Goal: Information Seeking & Learning: Learn about a topic

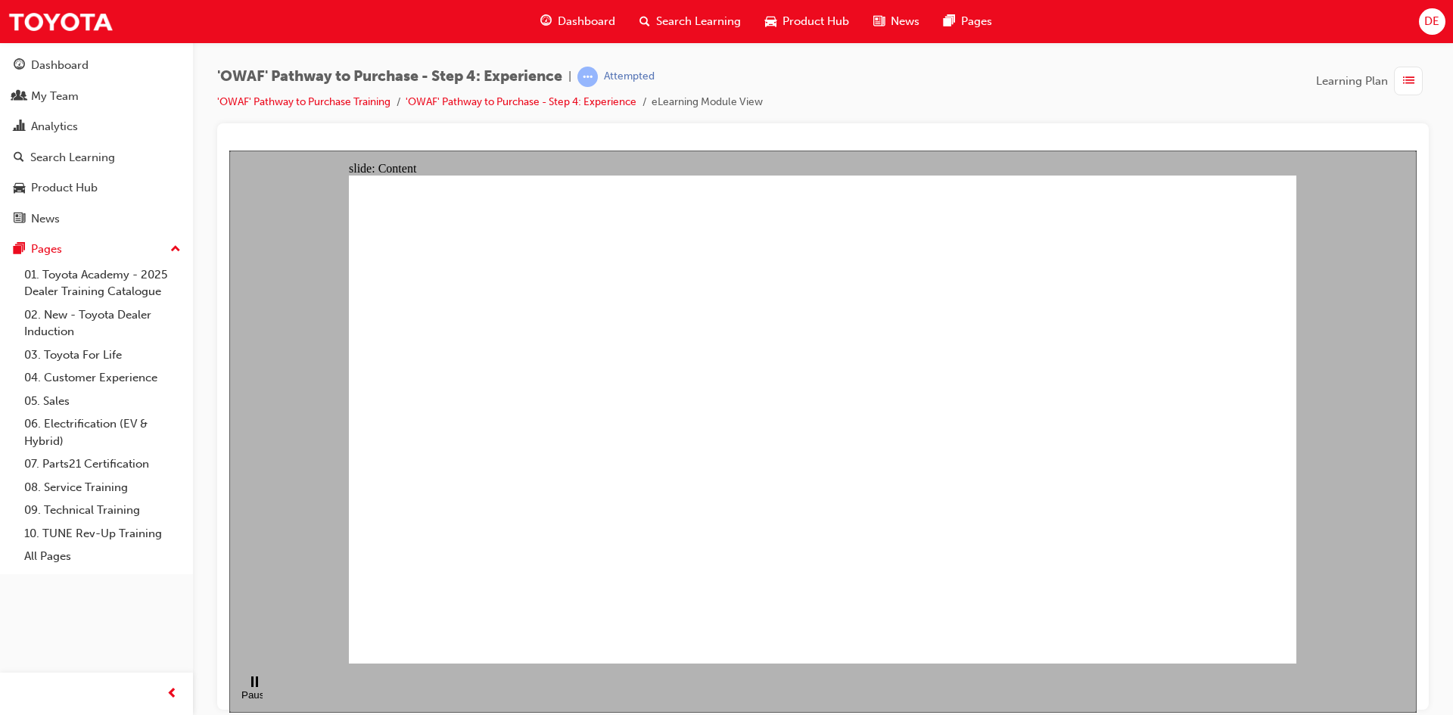
click at [1211, 86] on div "'OWAF' Pathway to Purchase - Step 4: Experience | Attempted 'OWAF' Pathway to P…" at bounding box center [822, 95] width 1211 height 57
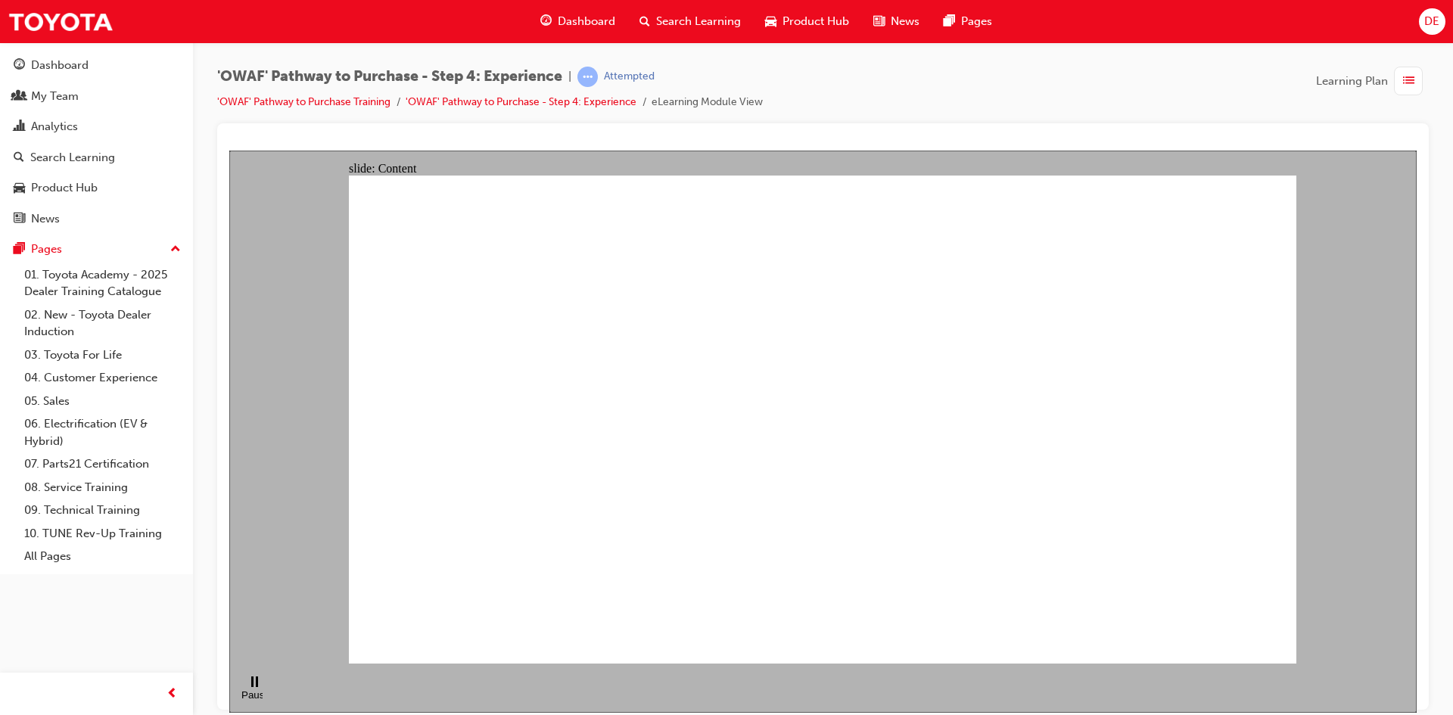
drag, startPoint x: 955, startPoint y: 215, endPoint x: 949, endPoint y: 235, distance: 21.3
drag, startPoint x: 949, startPoint y: 235, endPoint x: 1019, endPoint y: 205, distance: 76.6
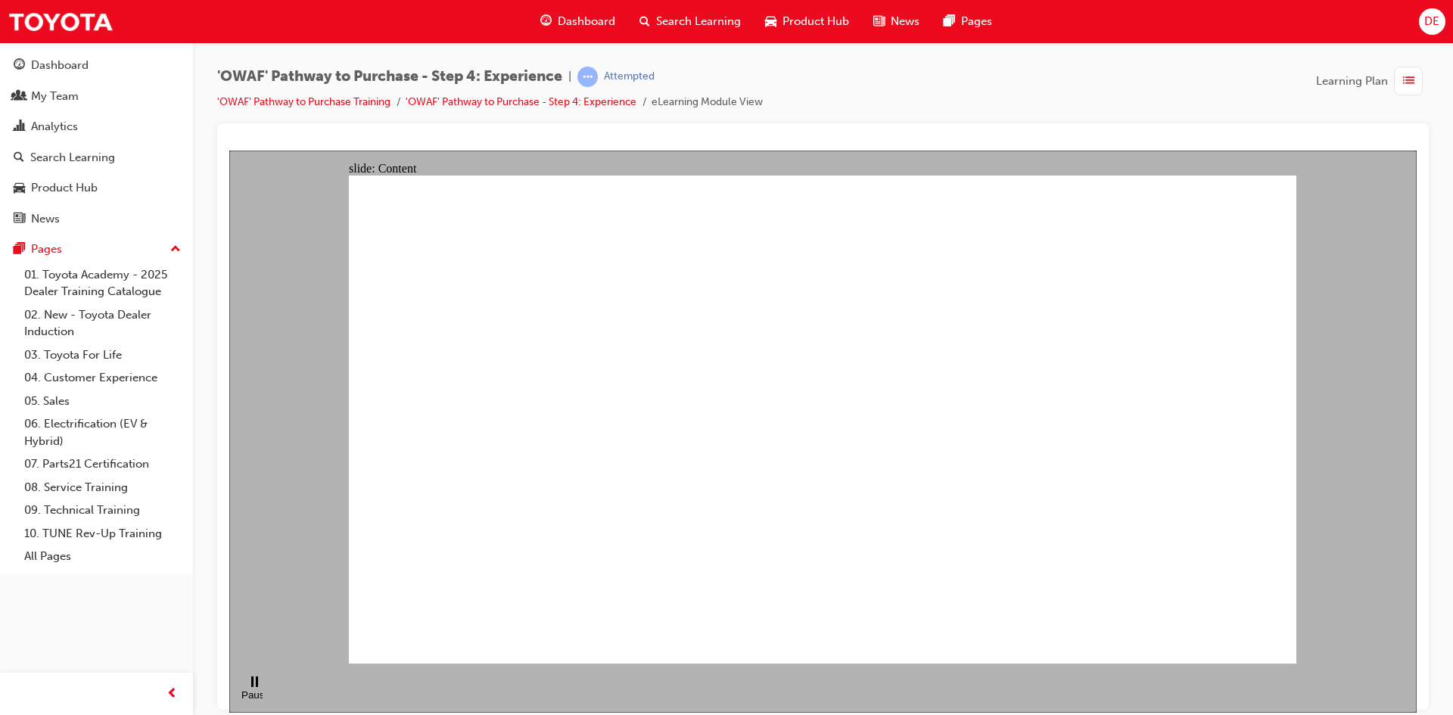
drag, startPoint x: 1107, startPoint y: 169, endPoint x: 913, endPoint y: 334, distance: 255.0
drag, startPoint x: 913, startPoint y: 334, endPoint x: 667, endPoint y: 384, distance: 250.2
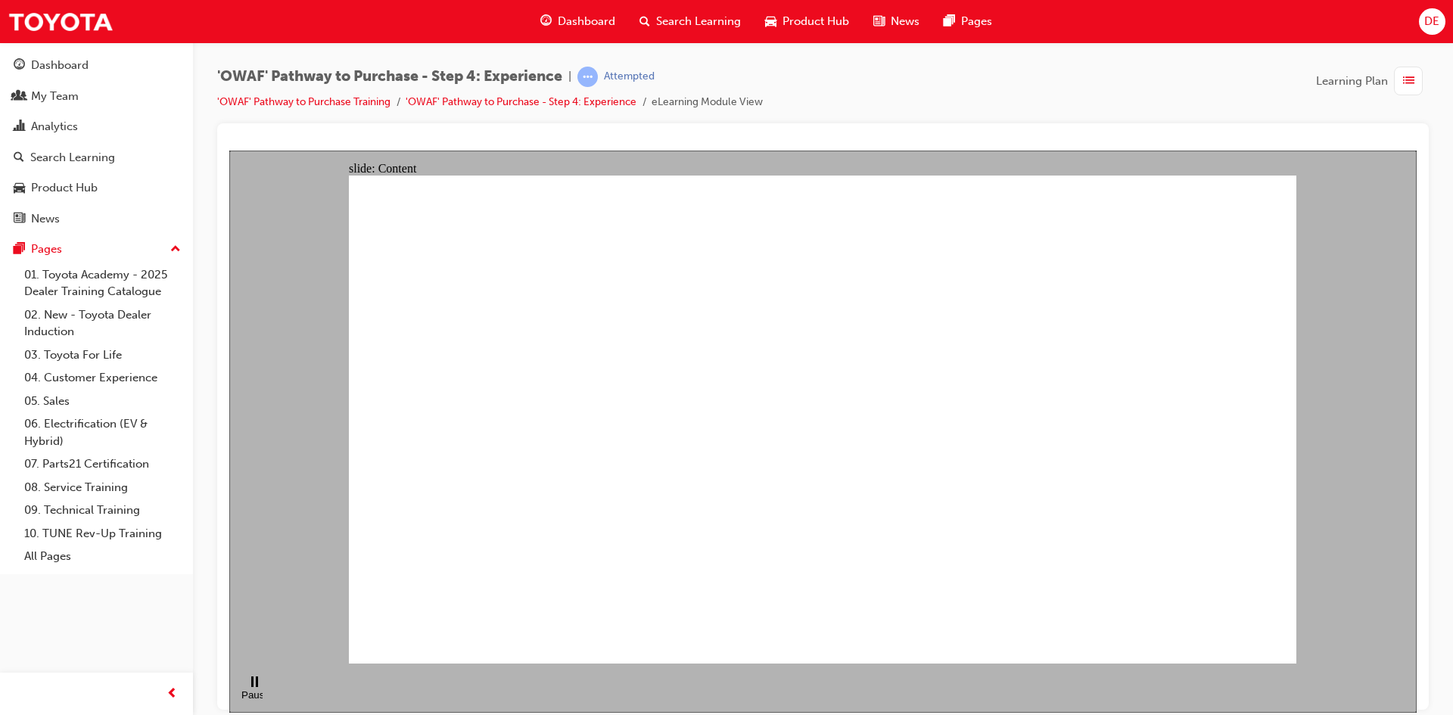
drag, startPoint x: 778, startPoint y: 521, endPoint x: 994, endPoint y: 428, distance: 234.9
drag, startPoint x: 985, startPoint y: 399, endPoint x: 949, endPoint y: 301, distance: 104.2
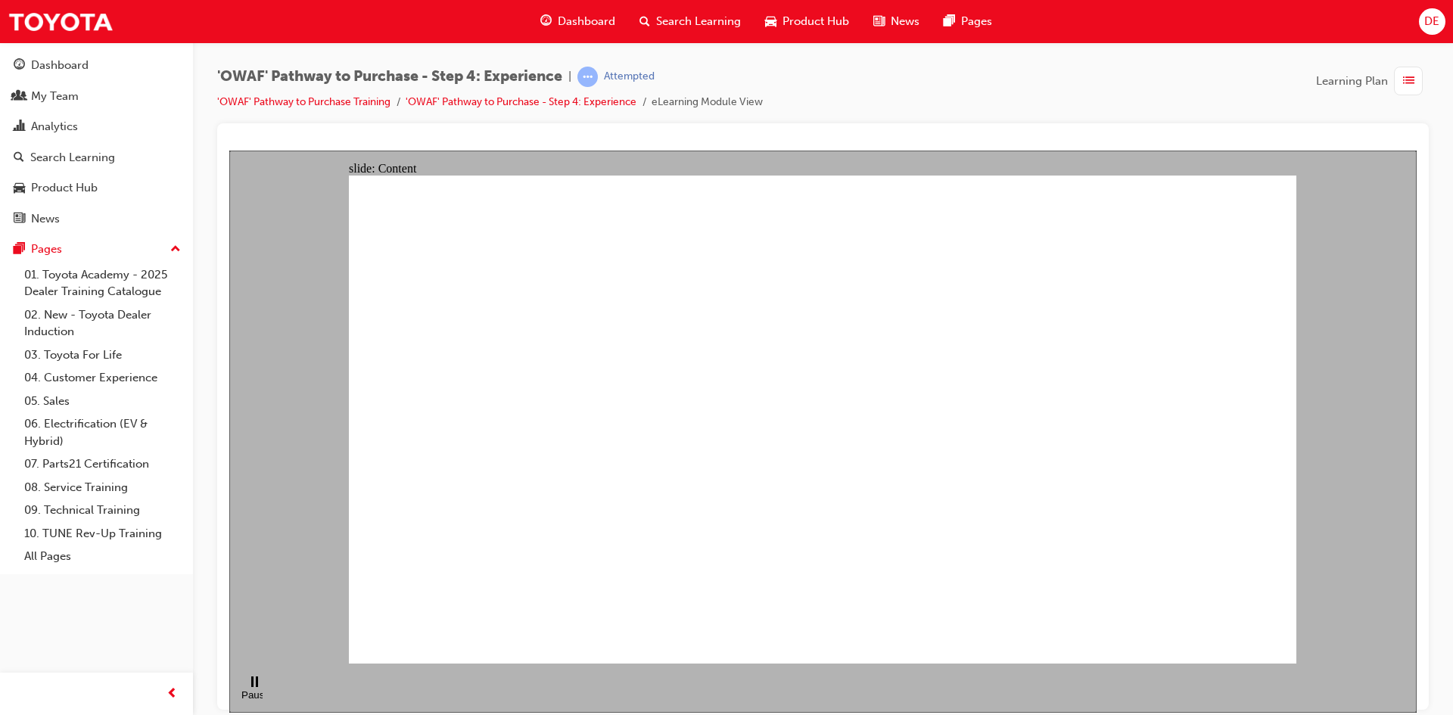
drag, startPoint x: 937, startPoint y: 267, endPoint x: 920, endPoint y: 281, distance: 21.5
drag, startPoint x: 676, startPoint y: 358, endPoint x: 680, endPoint y: 382, distance: 24.5
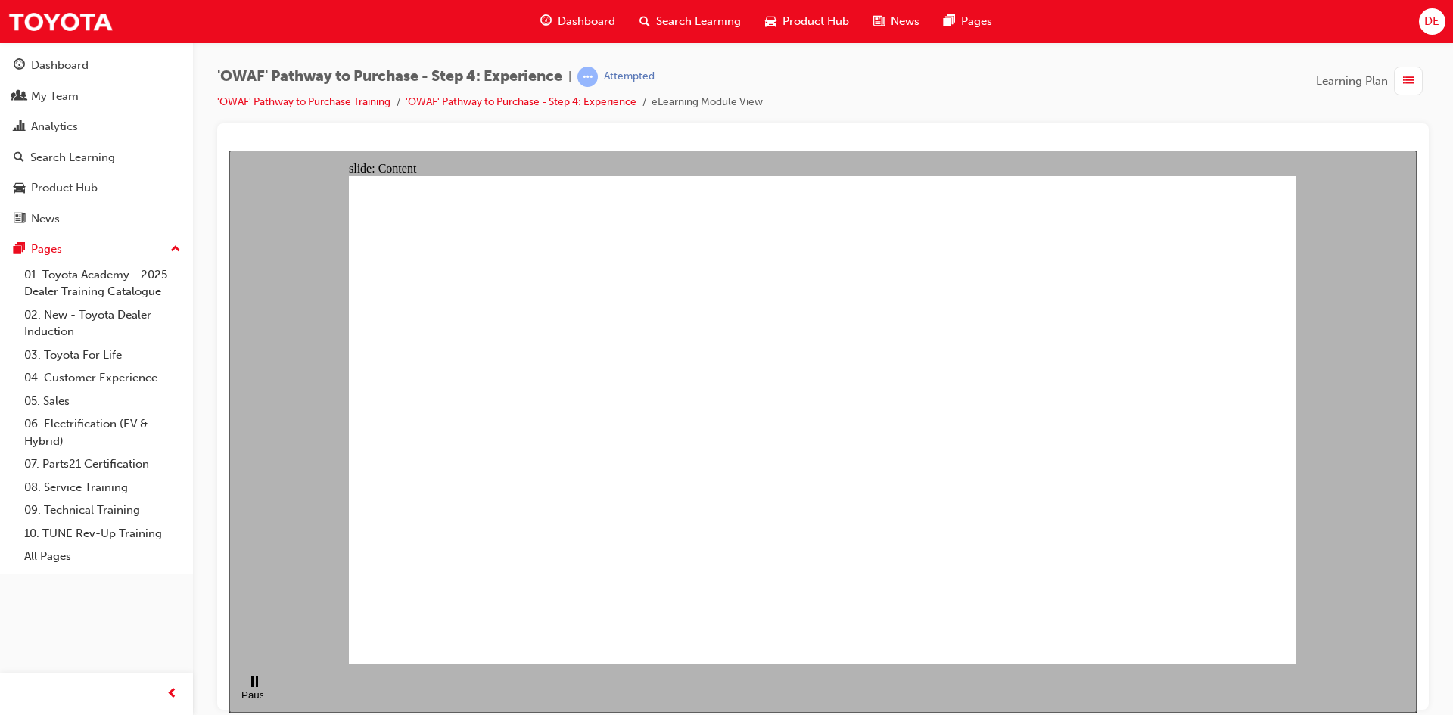
drag, startPoint x: 714, startPoint y: 443, endPoint x: 822, endPoint y: 494, distance: 118.8
drag, startPoint x: 816, startPoint y: 500, endPoint x: 696, endPoint y: 483, distance: 121.6
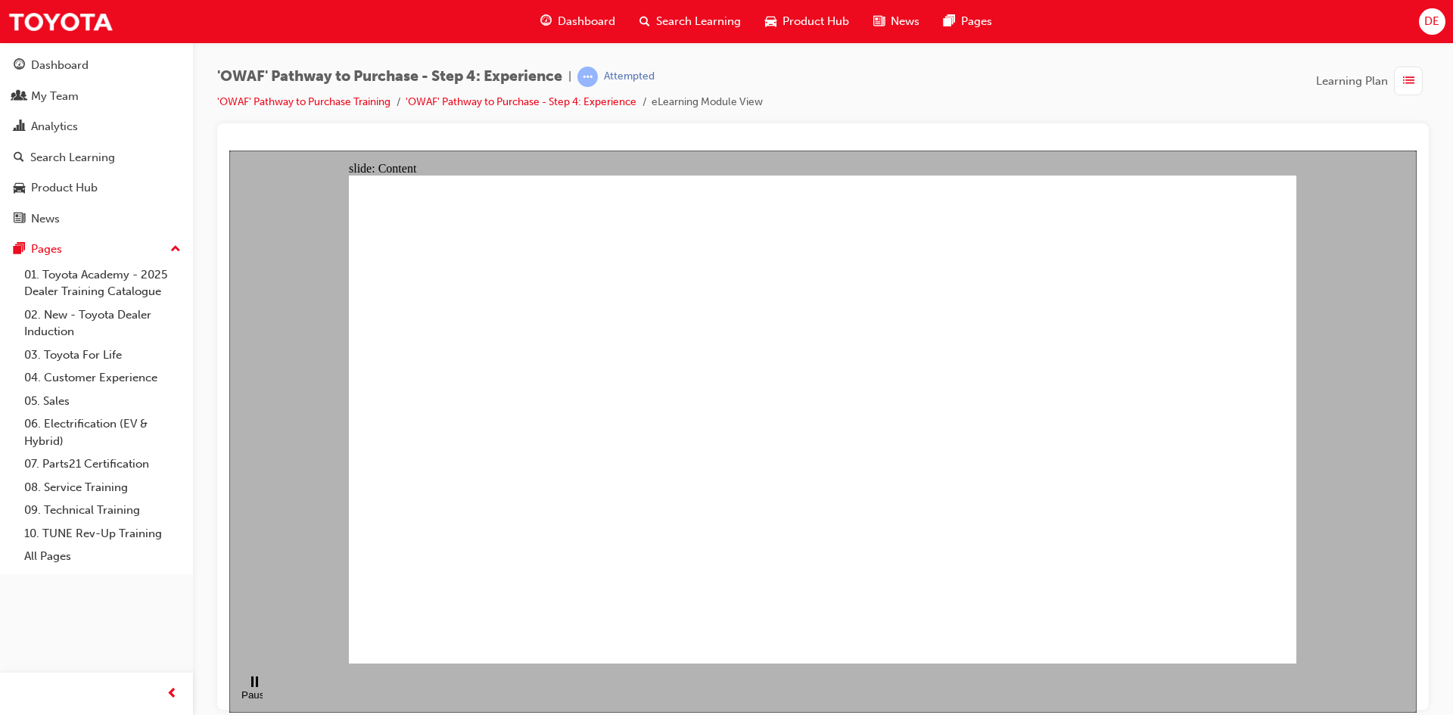
drag, startPoint x: 581, startPoint y: 434, endPoint x: 275, endPoint y: 306, distance: 331.4
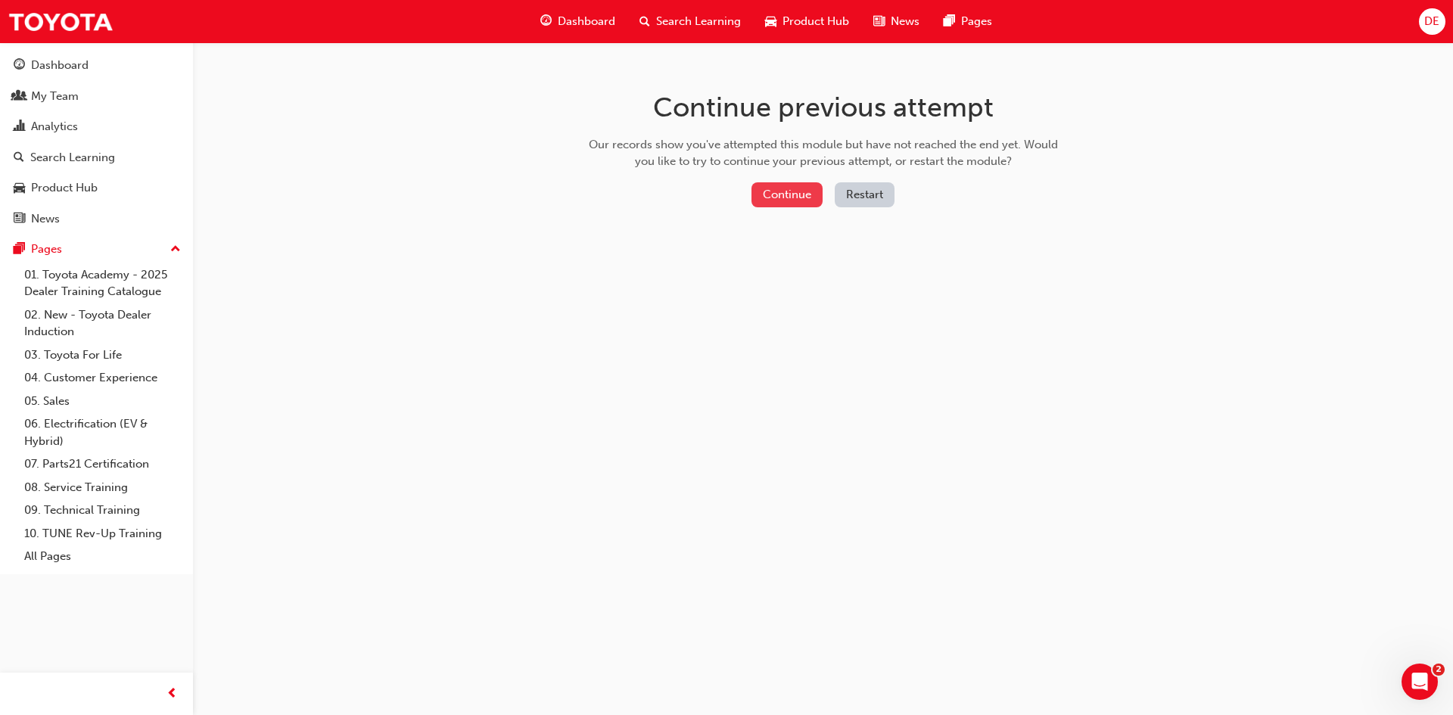
click at [805, 197] on button "Continue" at bounding box center [786, 194] width 71 height 25
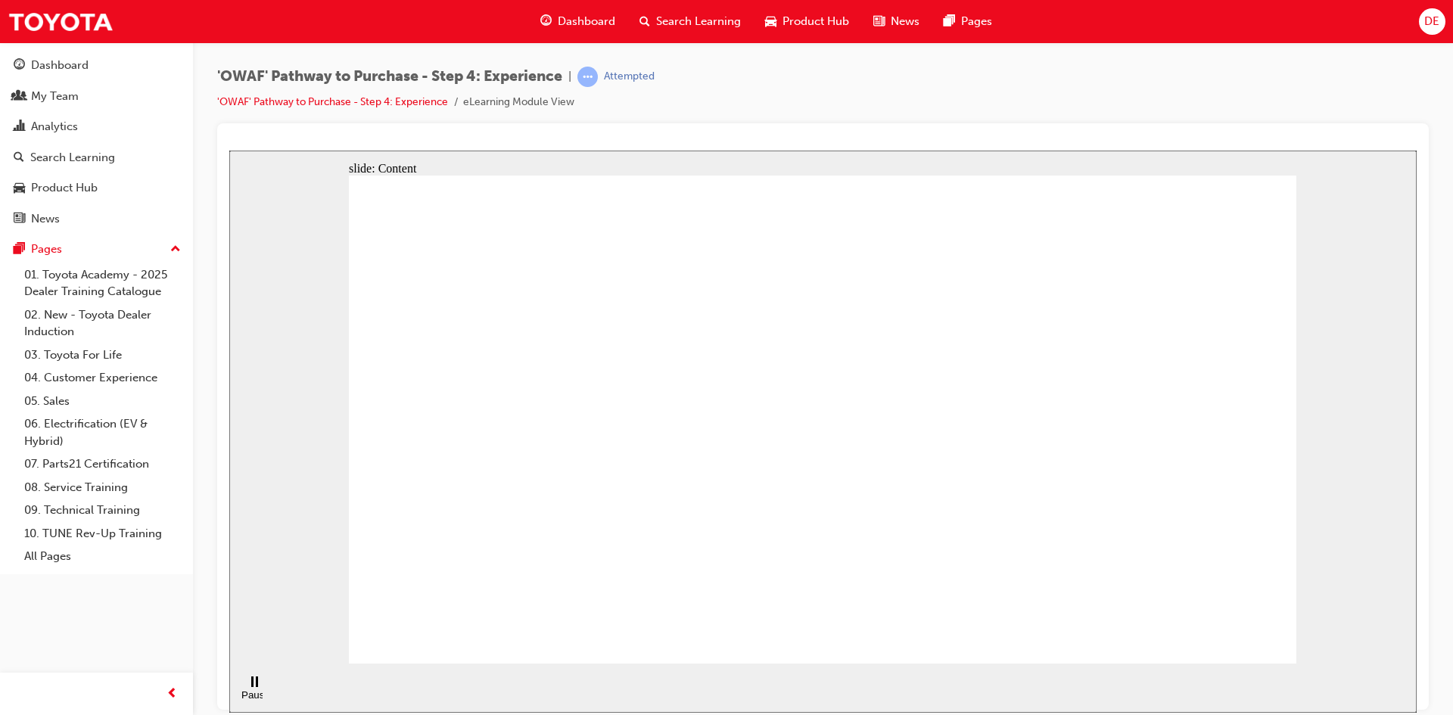
drag, startPoint x: 984, startPoint y: 505, endPoint x: 974, endPoint y: 497, distance: 12.9
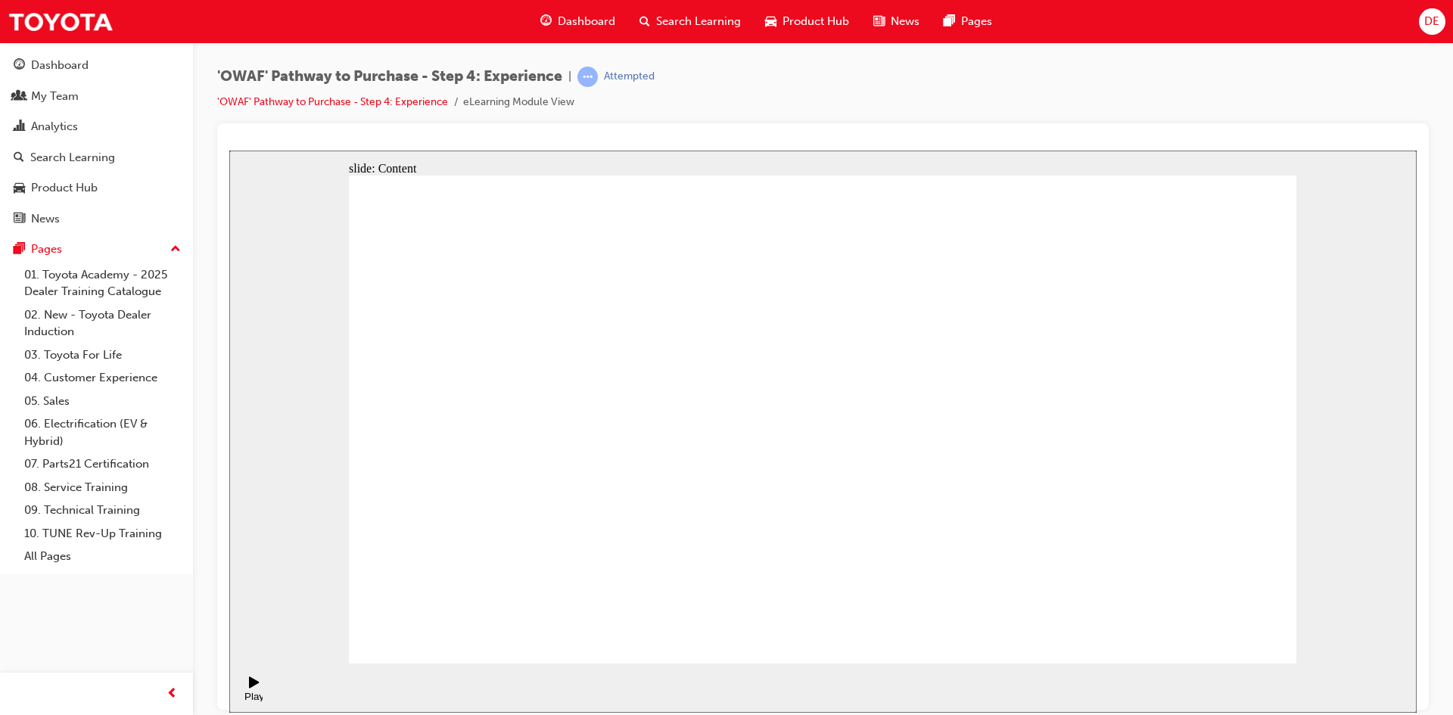
click at [1116, 74] on div "'OWAF' Pathway to Purchase - Step 4: Experience | Attempted 'OWAF' Pathway to P…" at bounding box center [822, 95] width 1211 height 57
